Goal: Complete application form

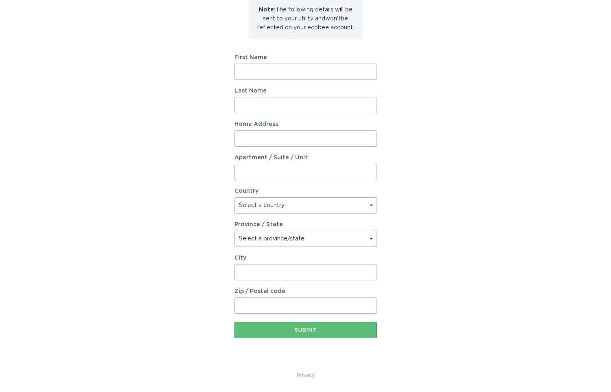
scroll to position [42, 0]
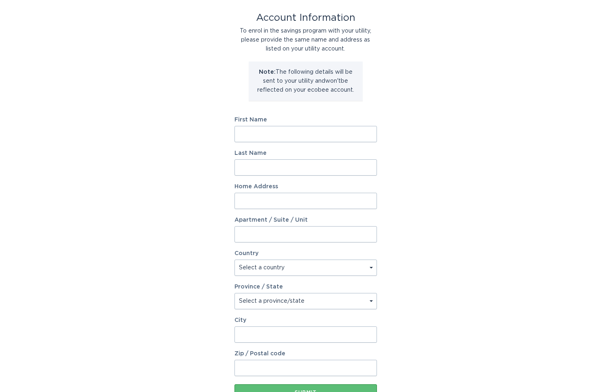
click at [368, 134] on input "First Name" at bounding box center [306, 134] width 143 height 16
click at [309, 154] on label "Last Name" at bounding box center [306, 153] width 143 height 6
click at [309, 159] on input "Last Name" at bounding box center [306, 167] width 143 height 16
click at [357, 139] on input "First Name" at bounding box center [306, 134] width 143 height 16
click at [362, 134] on input "First Name" at bounding box center [306, 134] width 143 height 16
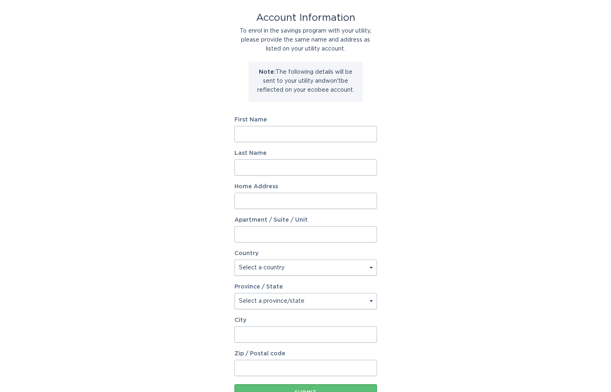
click at [365, 136] on input "First Name" at bounding box center [306, 134] width 143 height 16
type input "[PERSON_NAME]"
type input "Stone"
type input "[STREET_ADDRESS]"
select select "US"
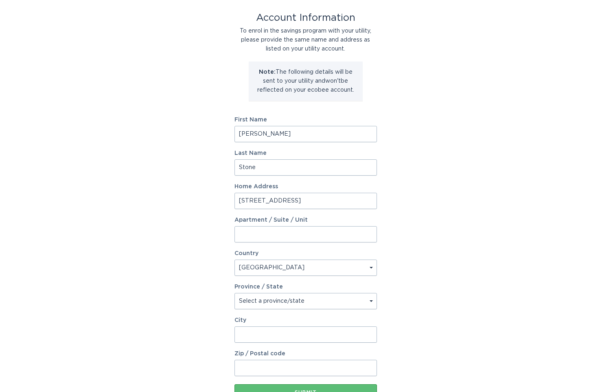
type input "[GEOGRAPHIC_DATA]"
type input "90021"
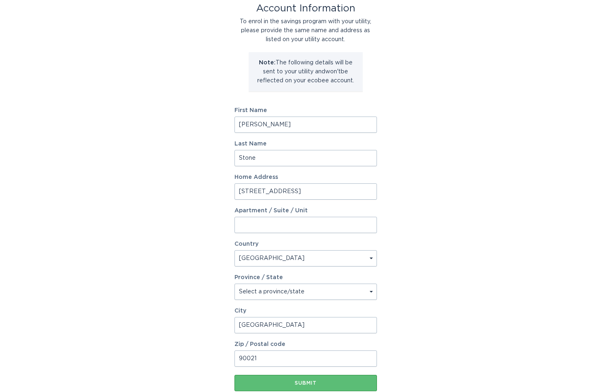
scroll to position [63, 0]
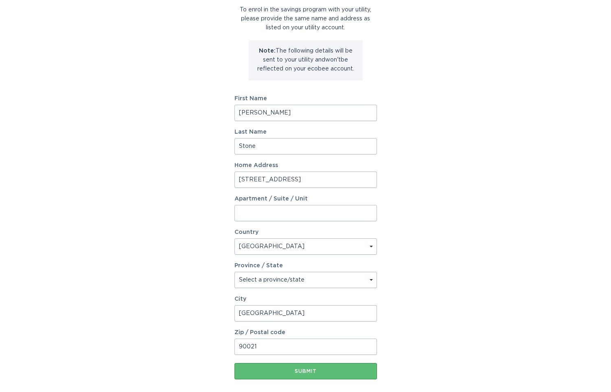
type input "[STREET_ADDRESS]"
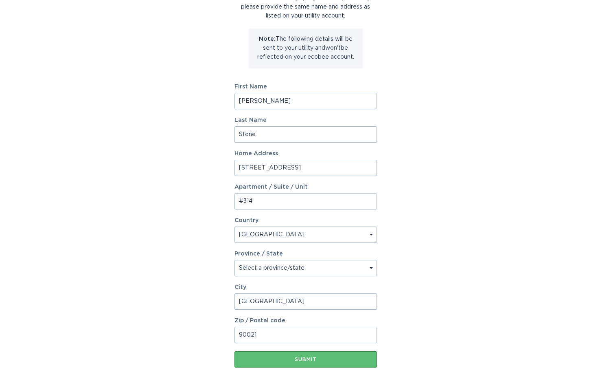
scroll to position [104, 0]
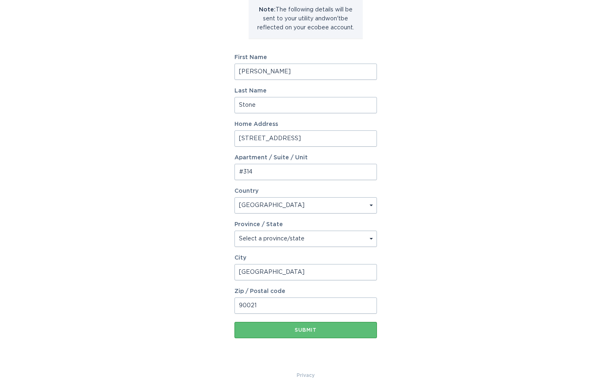
type input "#314"
select select "CA"
click at [300, 333] on button "Submit" at bounding box center [306, 330] width 143 height 16
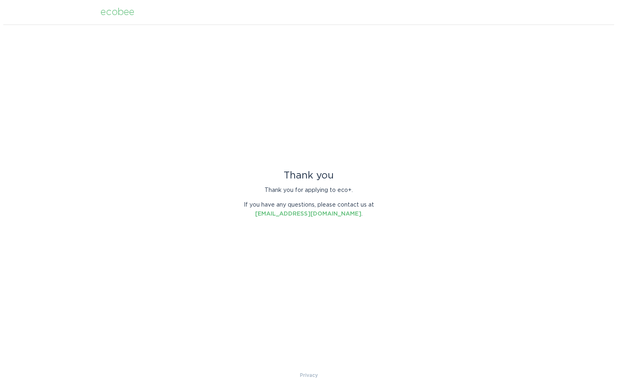
scroll to position [0, 0]
